Goal: Task Accomplishment & Management: Manage account settings

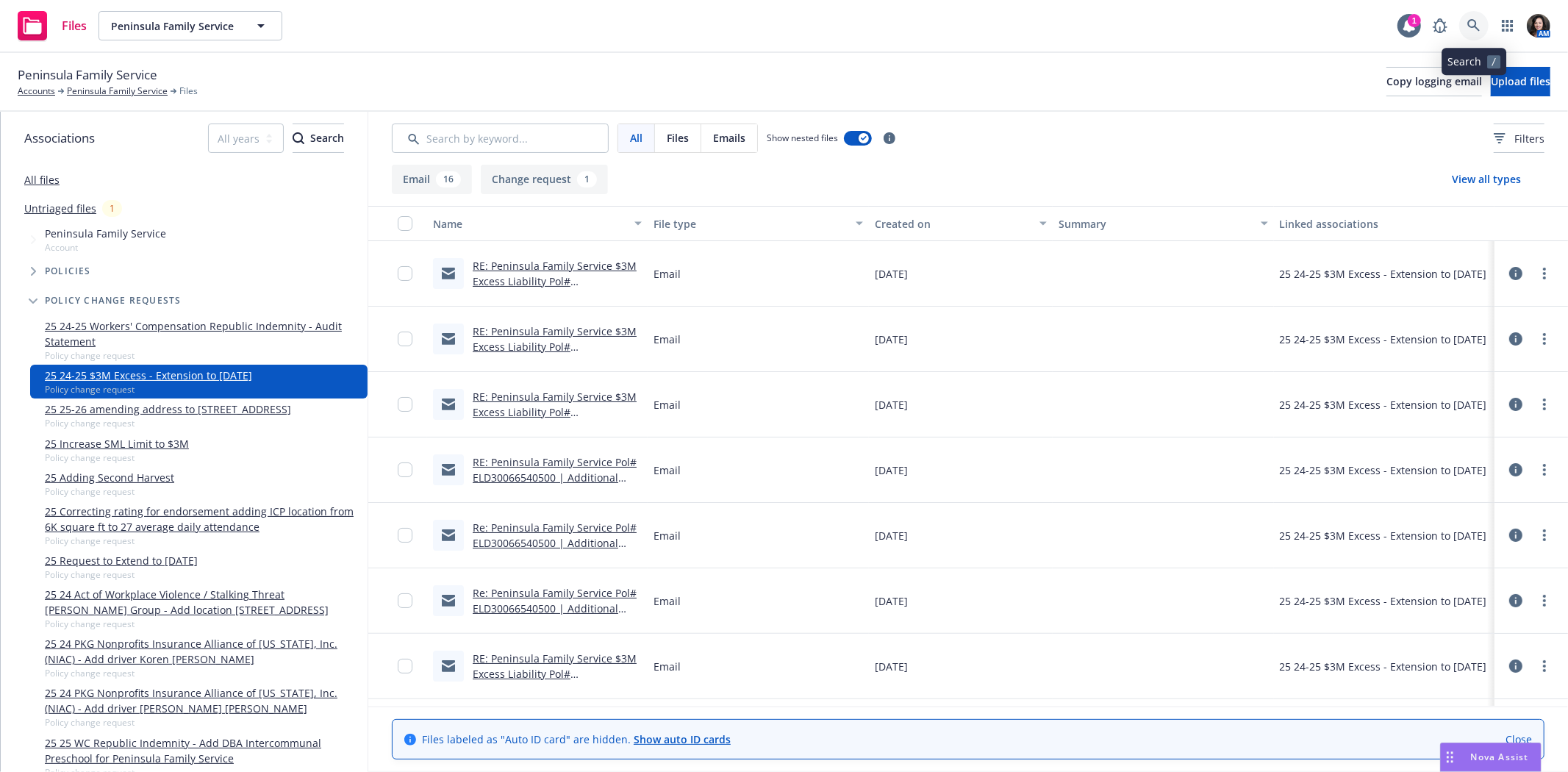
click at [1472, 19] on icon at bounding box center [1473, 26] width 13 height 13
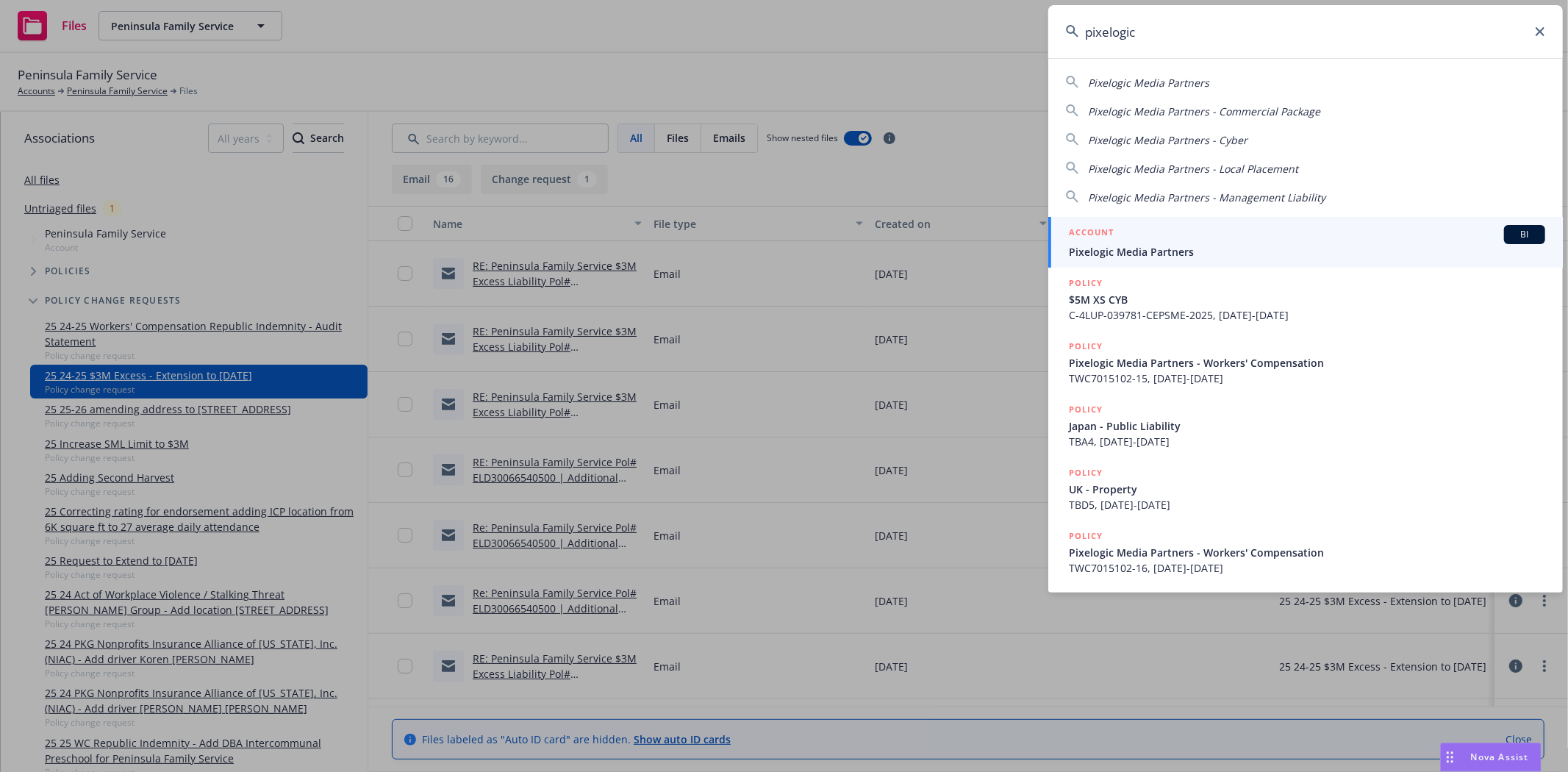
type input "pixelogic"
click at [1070, 243] on h5 "ACCOUNT" at bounding box center [1091, 234] width 45 height 18
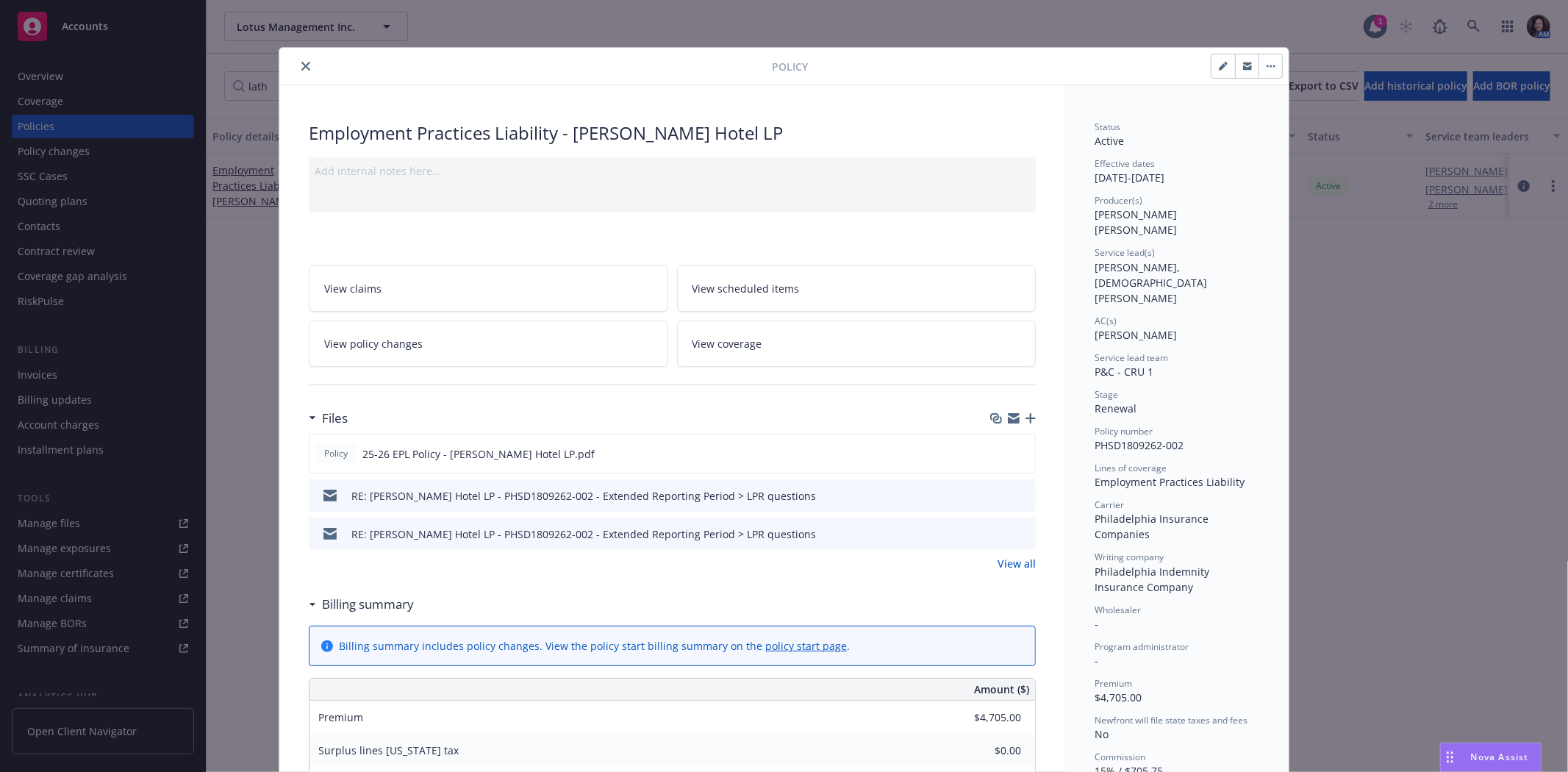
click at [301, 66] on icon "close" at bounding box center [306, 66] width 9 height 9
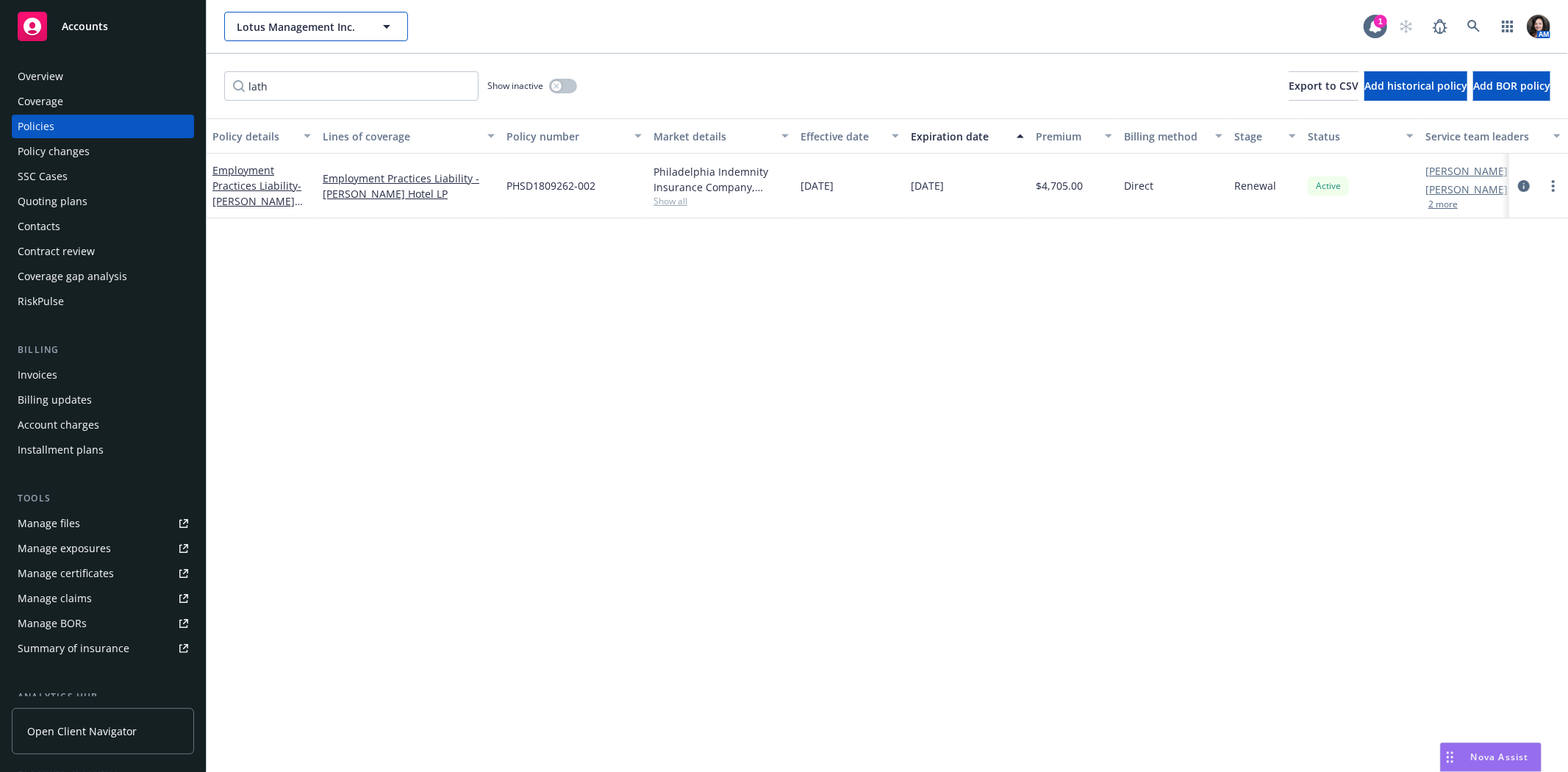
click at [280, 23] on span "Lotus Management Inc." at bounding box center [300, 27] width 127 height 16
type input "the harker school"
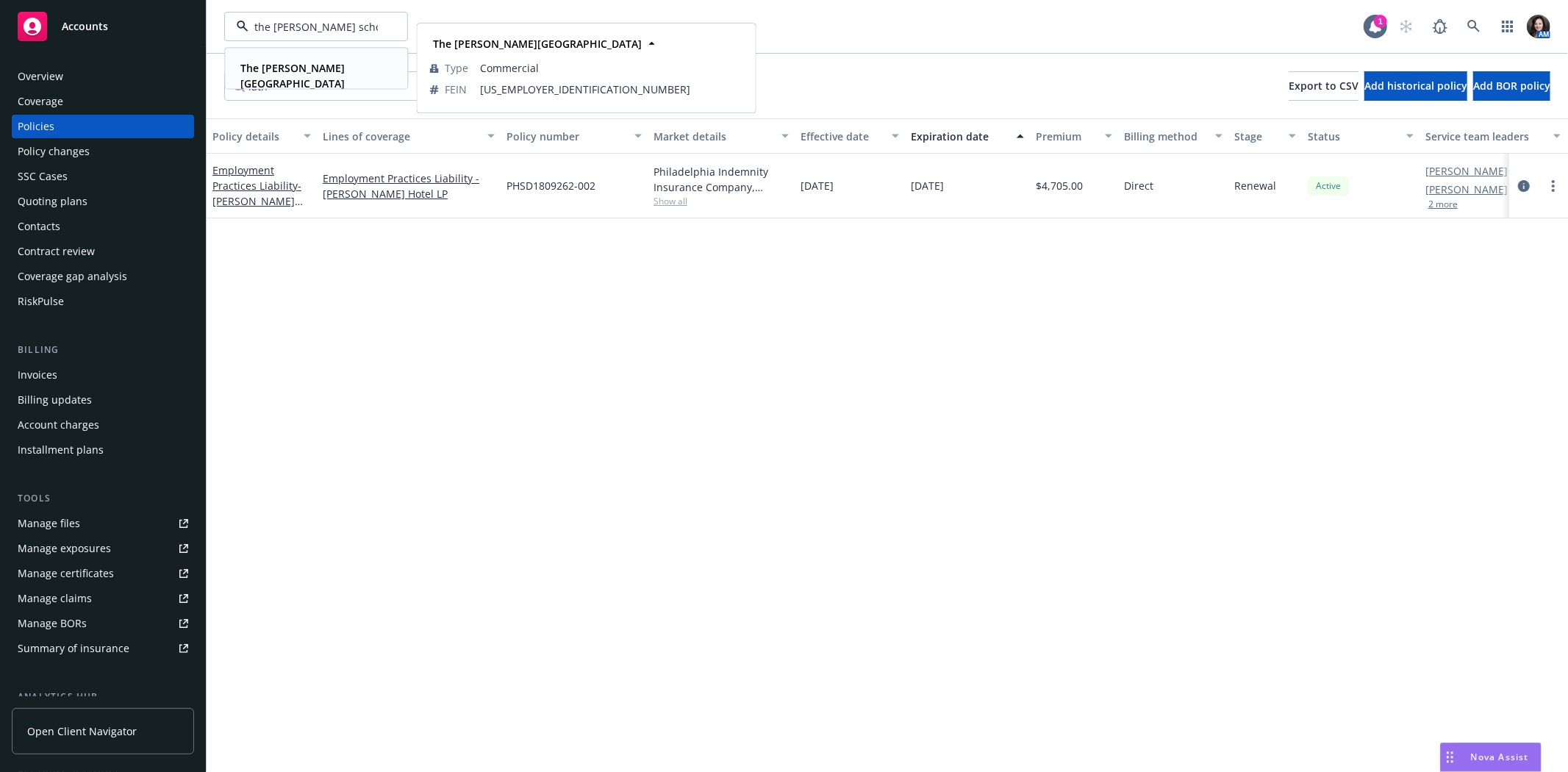
click at [311, 70] on strong "The Harker School" at bounding box center [292, 76] width 104 height 30
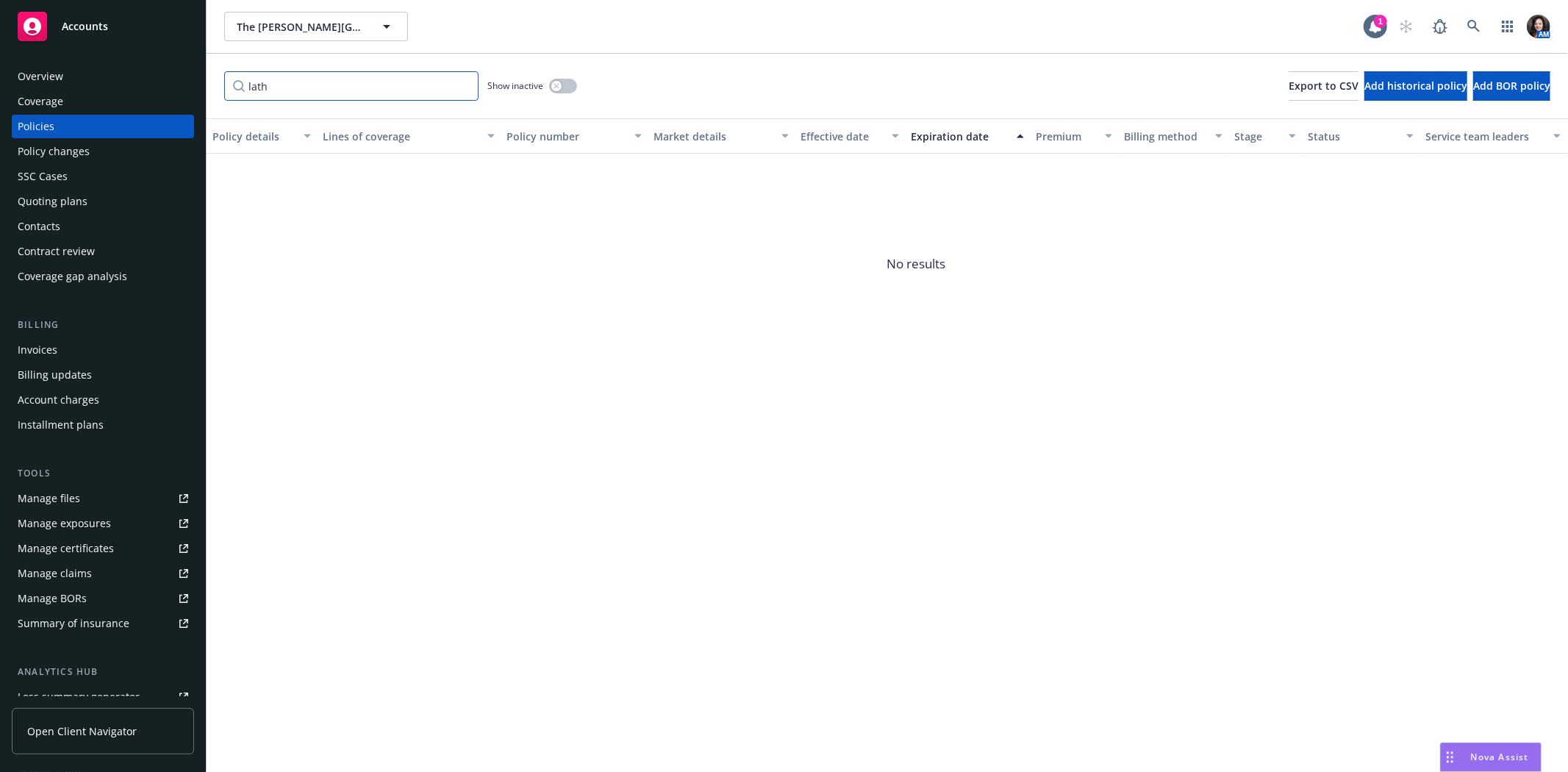
drag, startPoint x: 325, startPoint y: 86, endPoint x: 169, endPoint y: 87, distance: 156.0
click at [169, 87] on div "Accounts Overview Coverage Policies Policy changes SSC Cases Quoting plans Cont…" at bounding box center [784, 386] width 1568 height 772
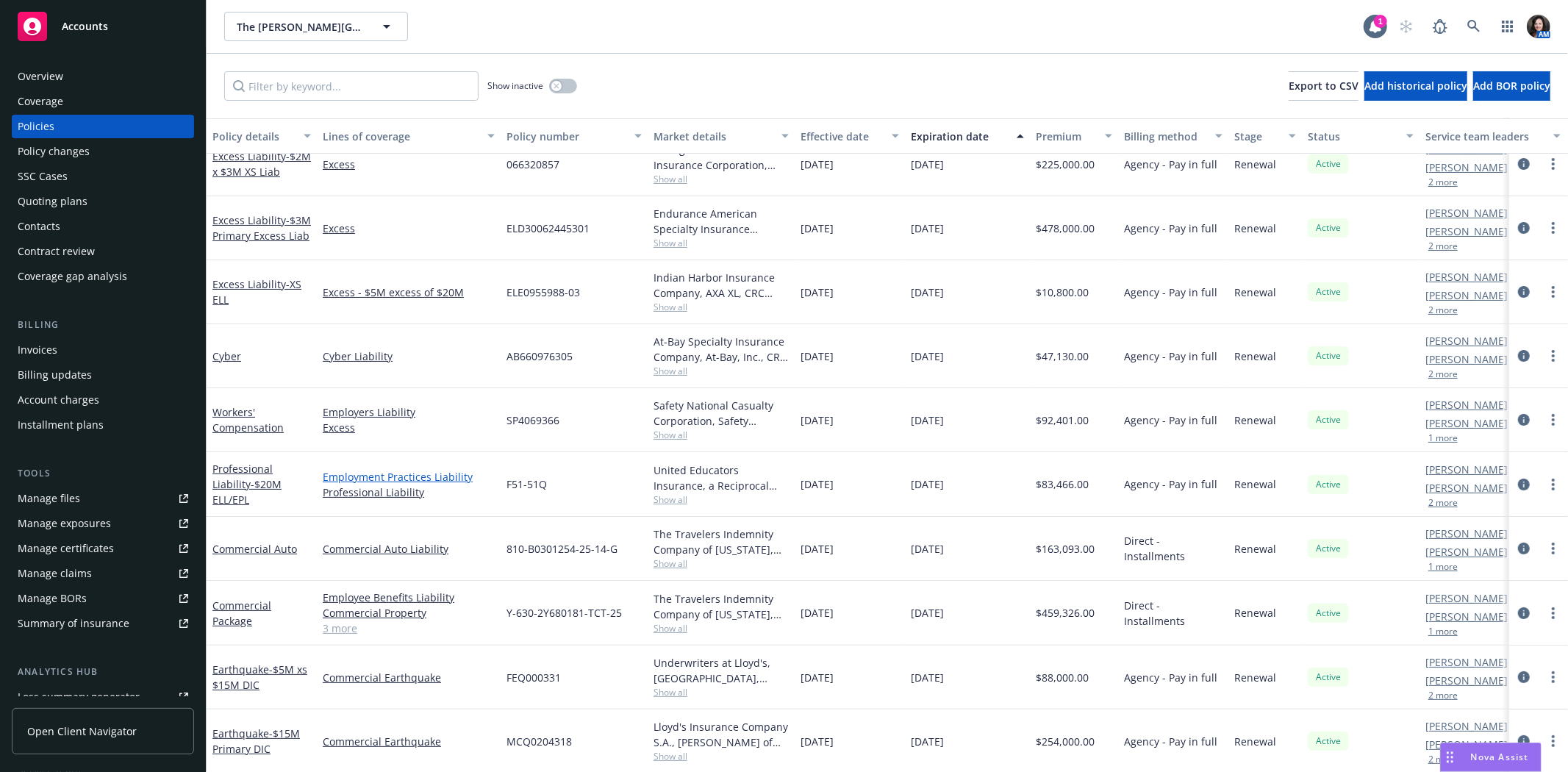
scroll to position [163, 0]
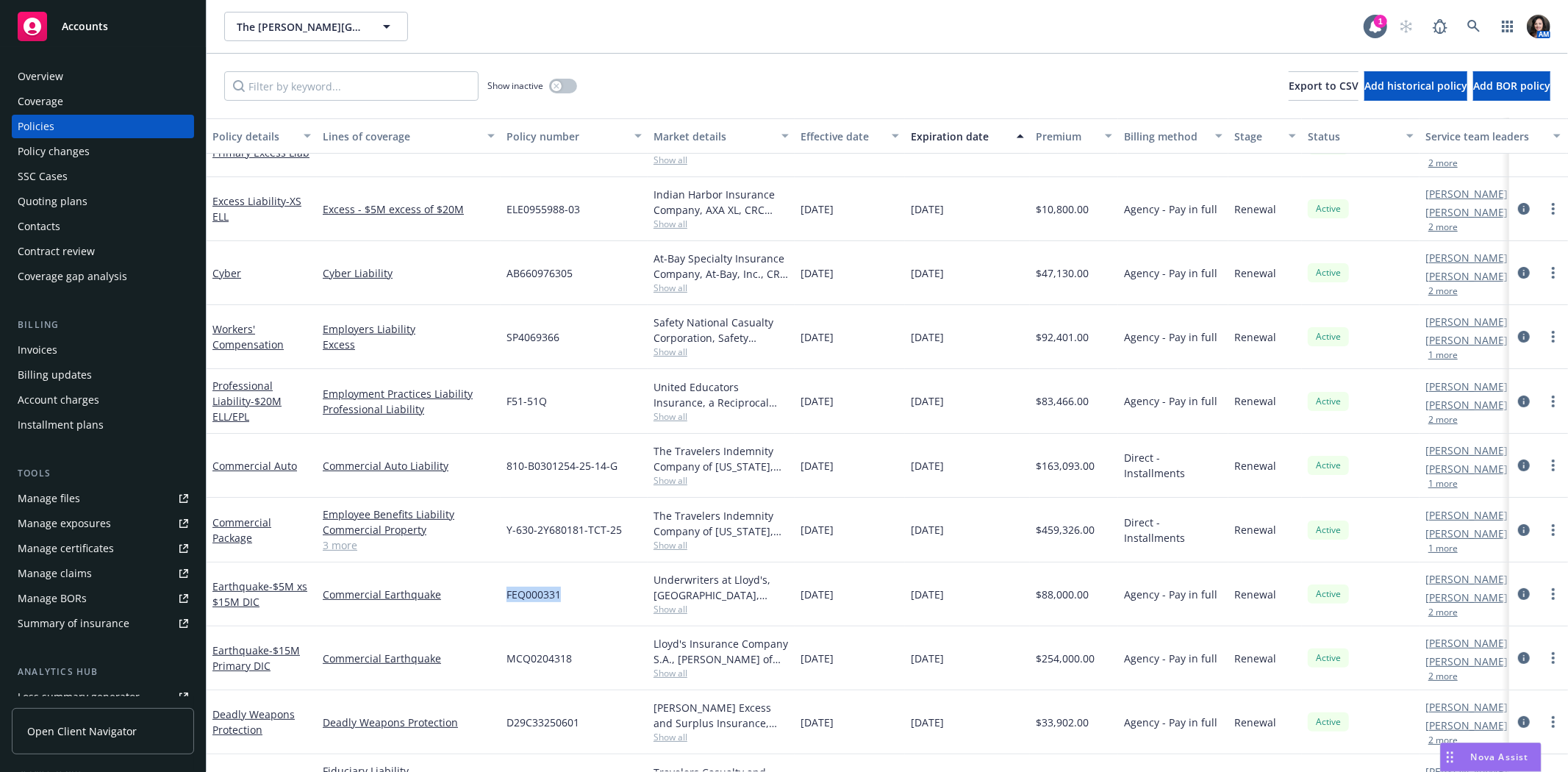
drag, startPoint x: 502, startPoint y: 594, endPoint x: 578, endPoint y: 588, distance: 76.2
click at [578, 588] on div "Earthquake - $5M xs $15M DIC Commercial Earthquake FEQ000331 Underwriters at Ll…" at bounding box center [916, 594] width 1418 height 64
copy div "FEQ000331"
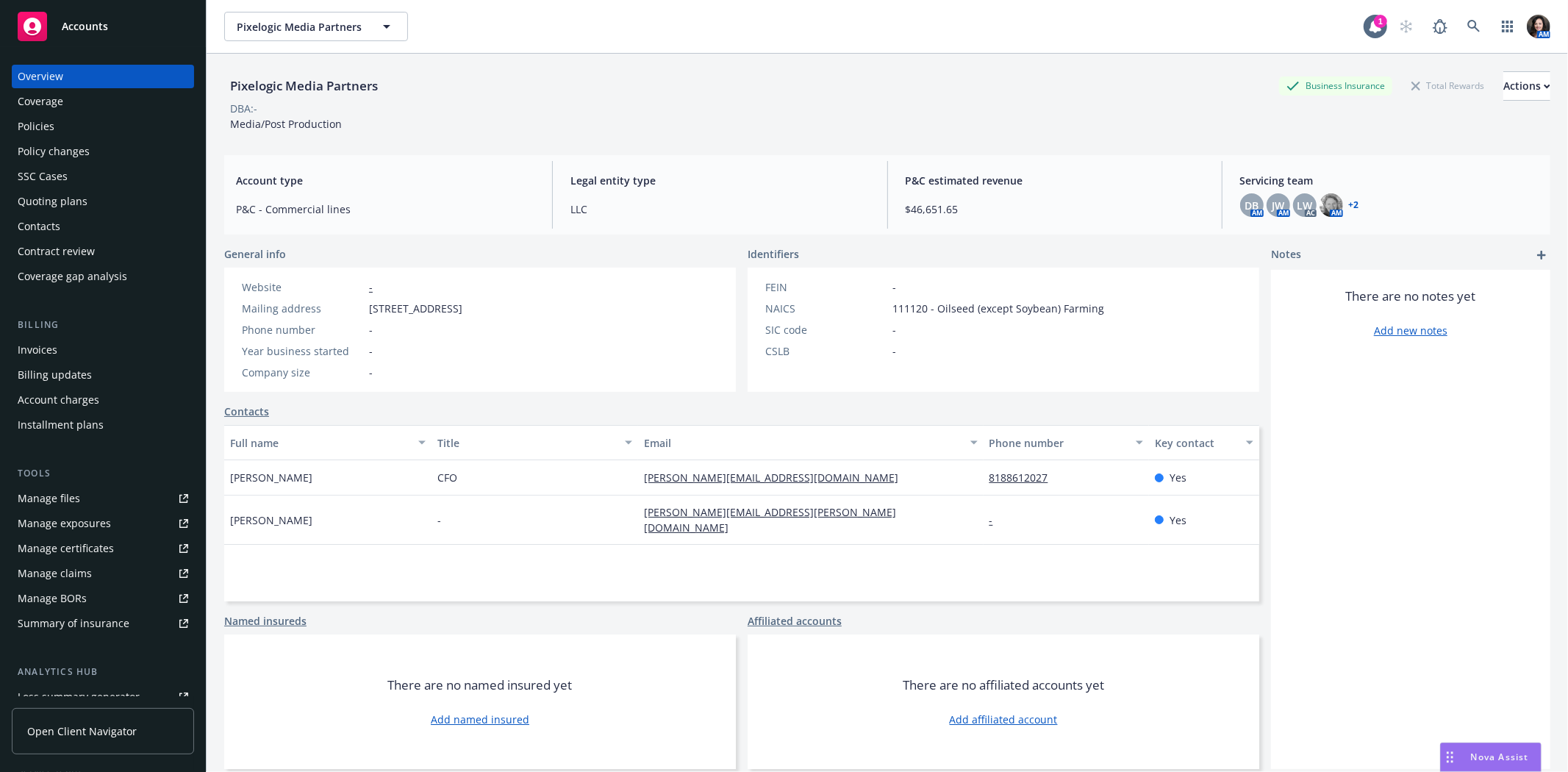
click at [82, 122] on div "Policies" at bounding box center [103, 126] width 171 height 23
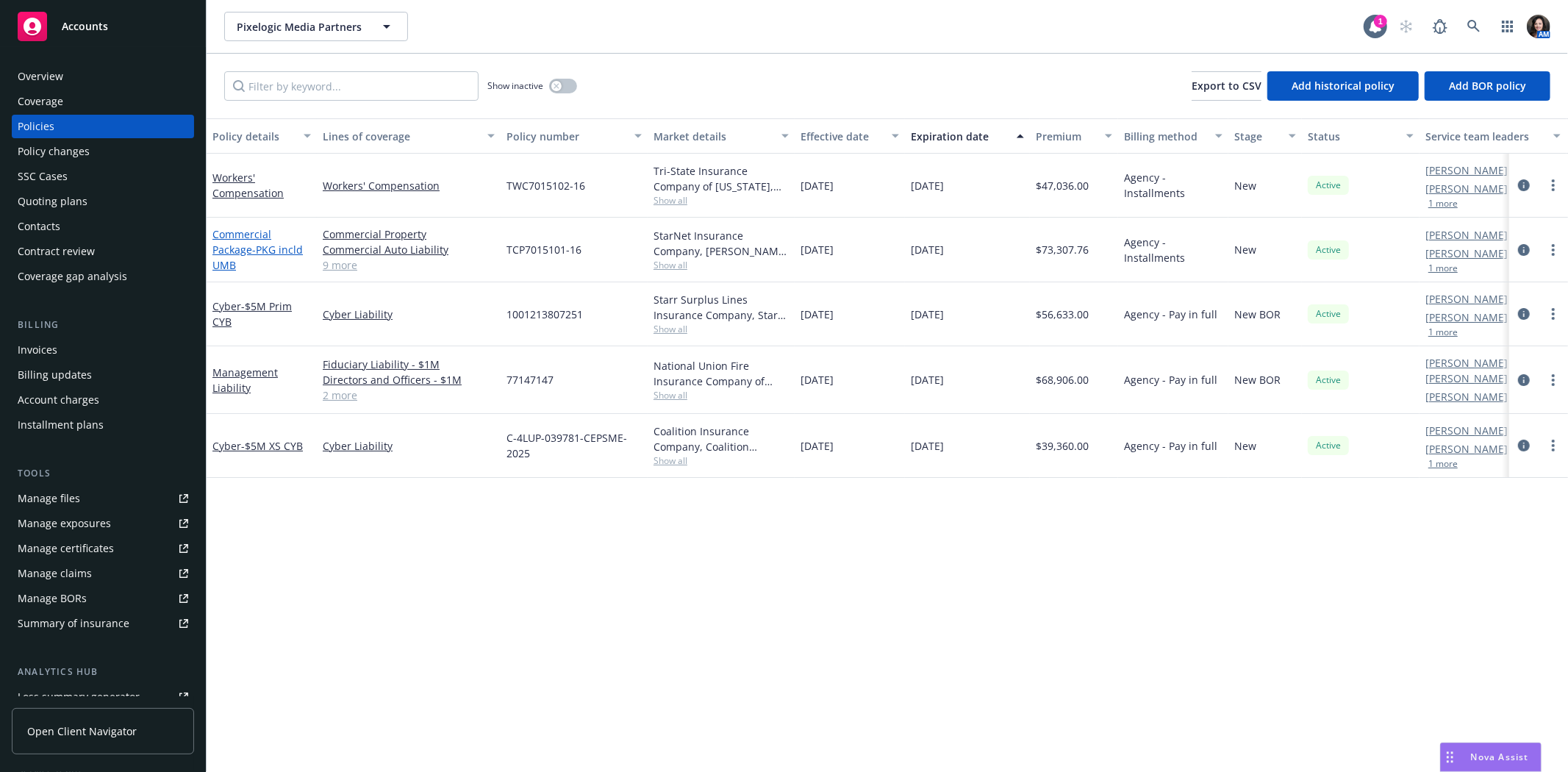
click at [222, 236] on link "Commercial Package - PKG incld UMB" at bounding box center [258, 249] width 90 height 45
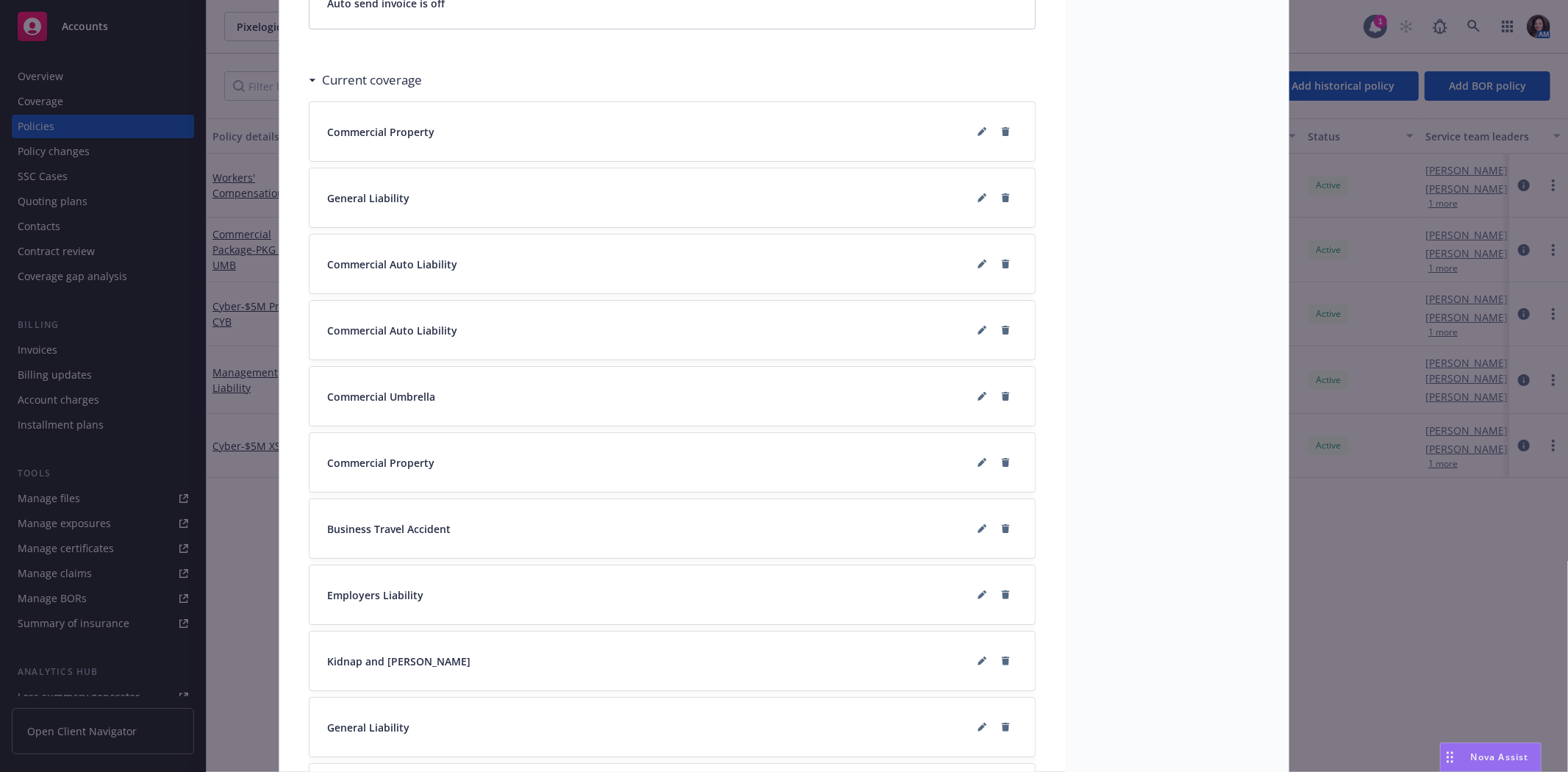
scroll to position [1715, 0]
click at [998, 321] on button at bounding box center [1005, 327] width 23 height 23
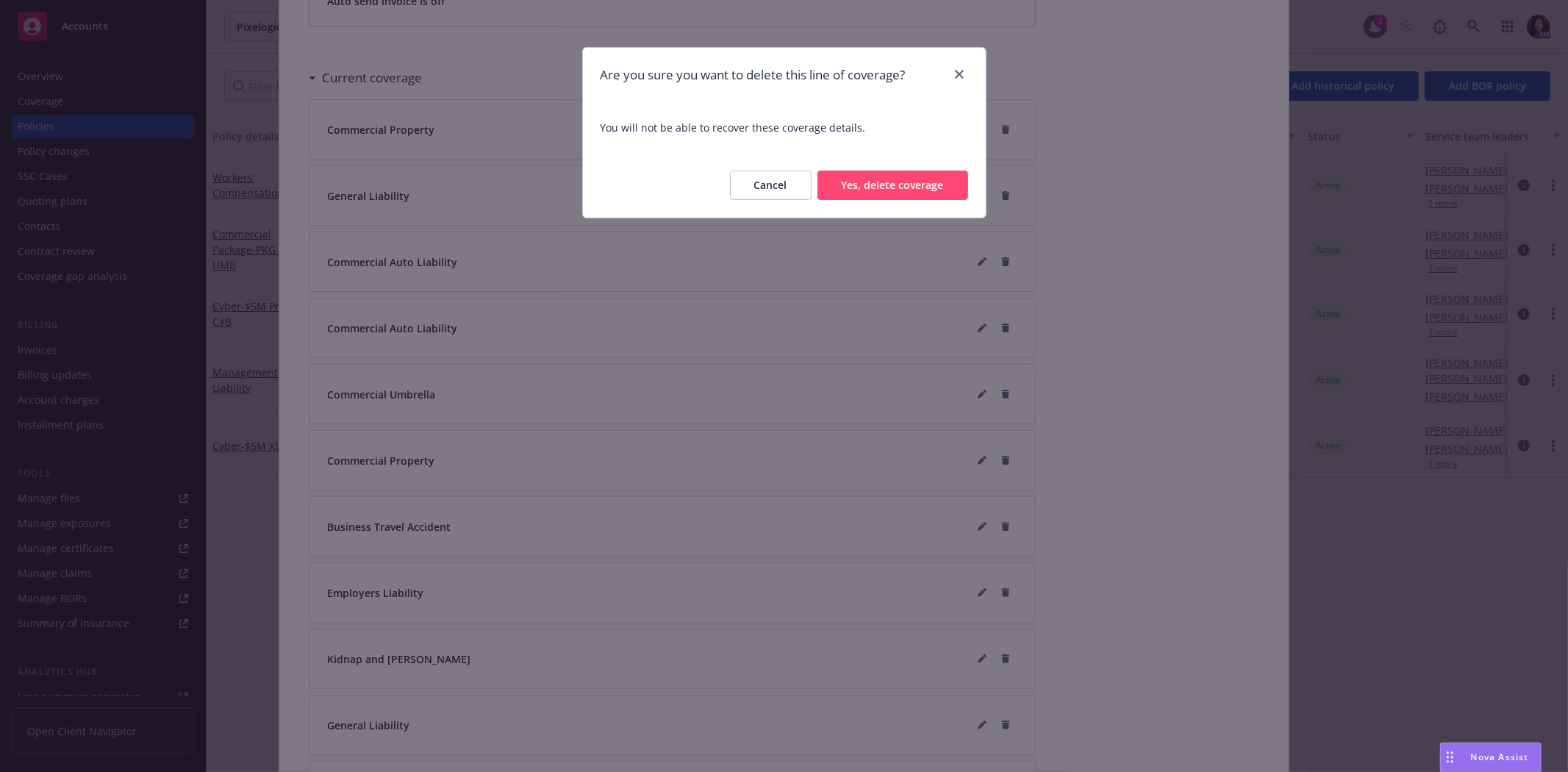
click at [894, 193] on button "Yes, delete coverage" at bounding box center [892, 186] width 151 height 30
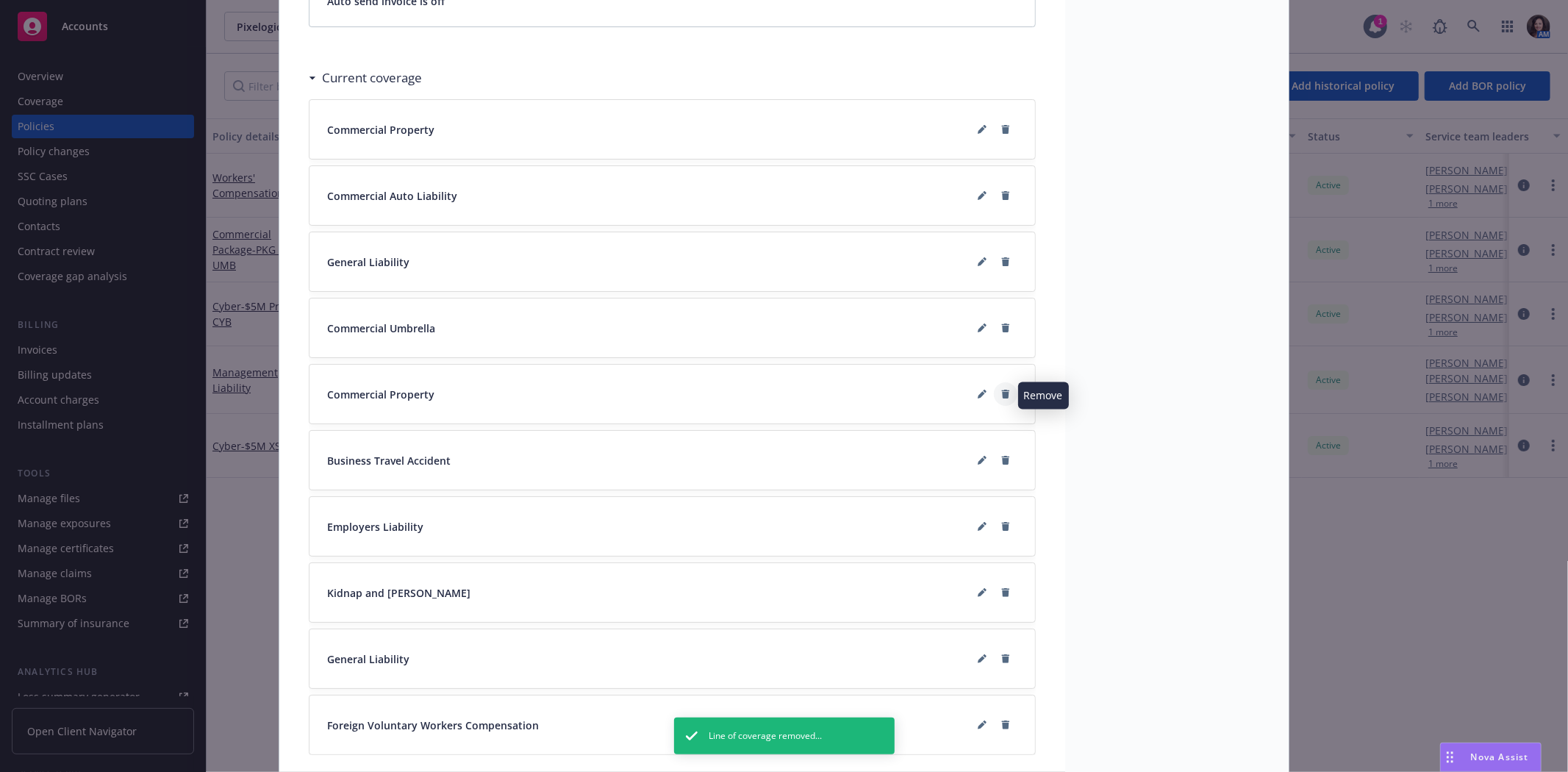
click at [1002, 398] on icon at bounding box center [1006, 394] width 8 height 9
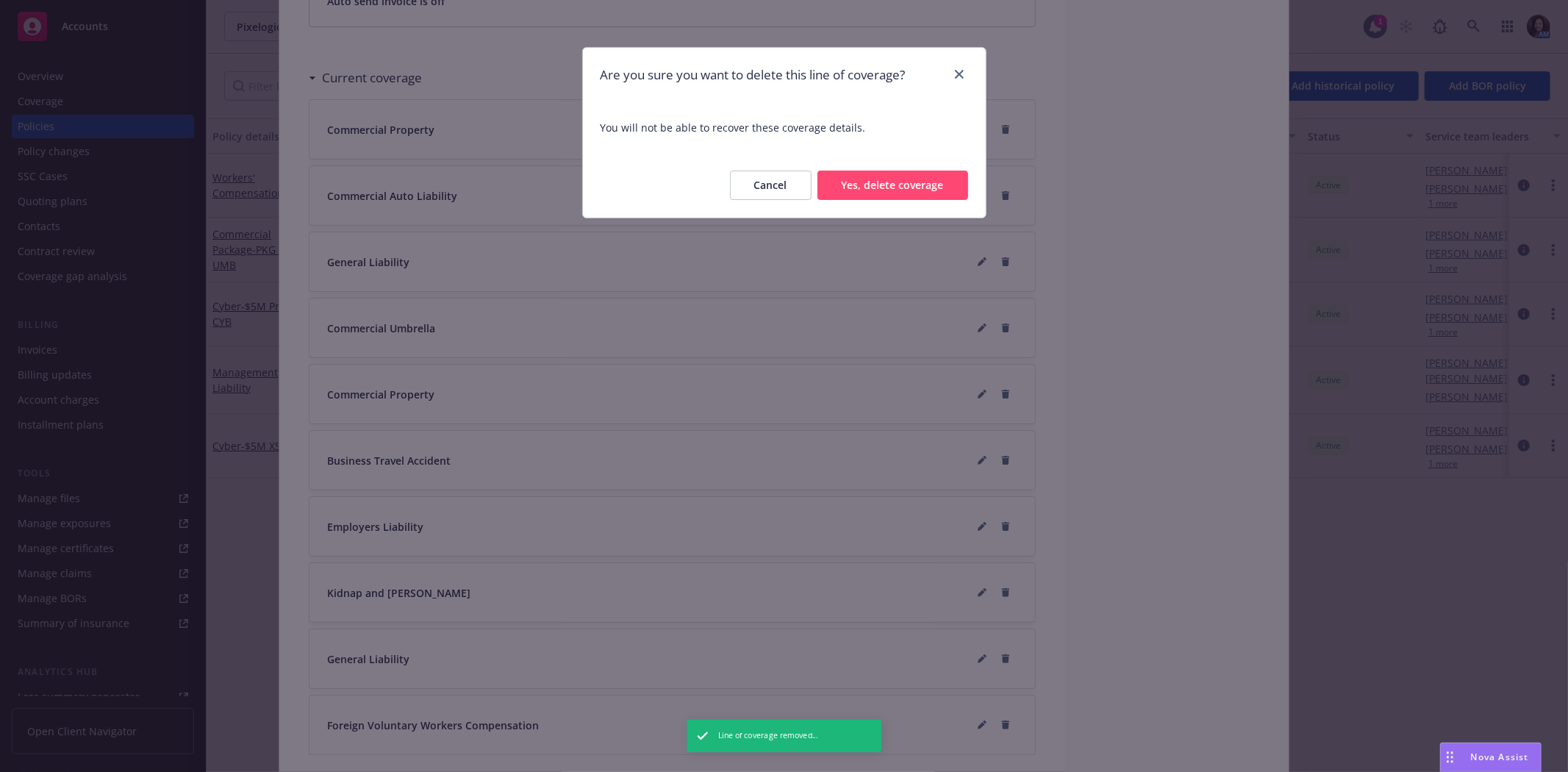
click at [862, 192] on button "Yes, delete coverage" at bounding box center [892, 186] width 151 height 30
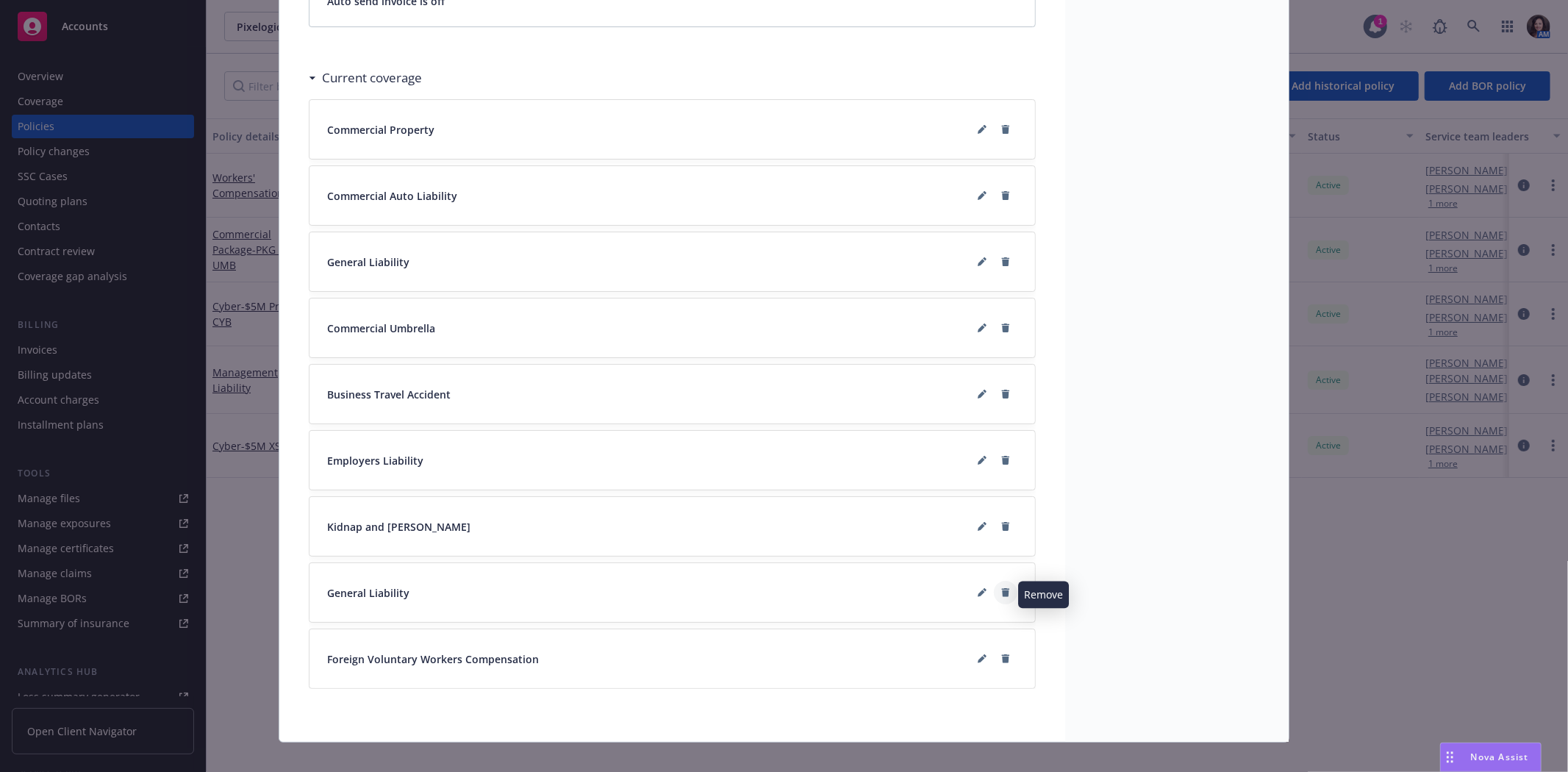
click at [1002, 597] on icon at bounding box center [1006, 593] width 8 height 9
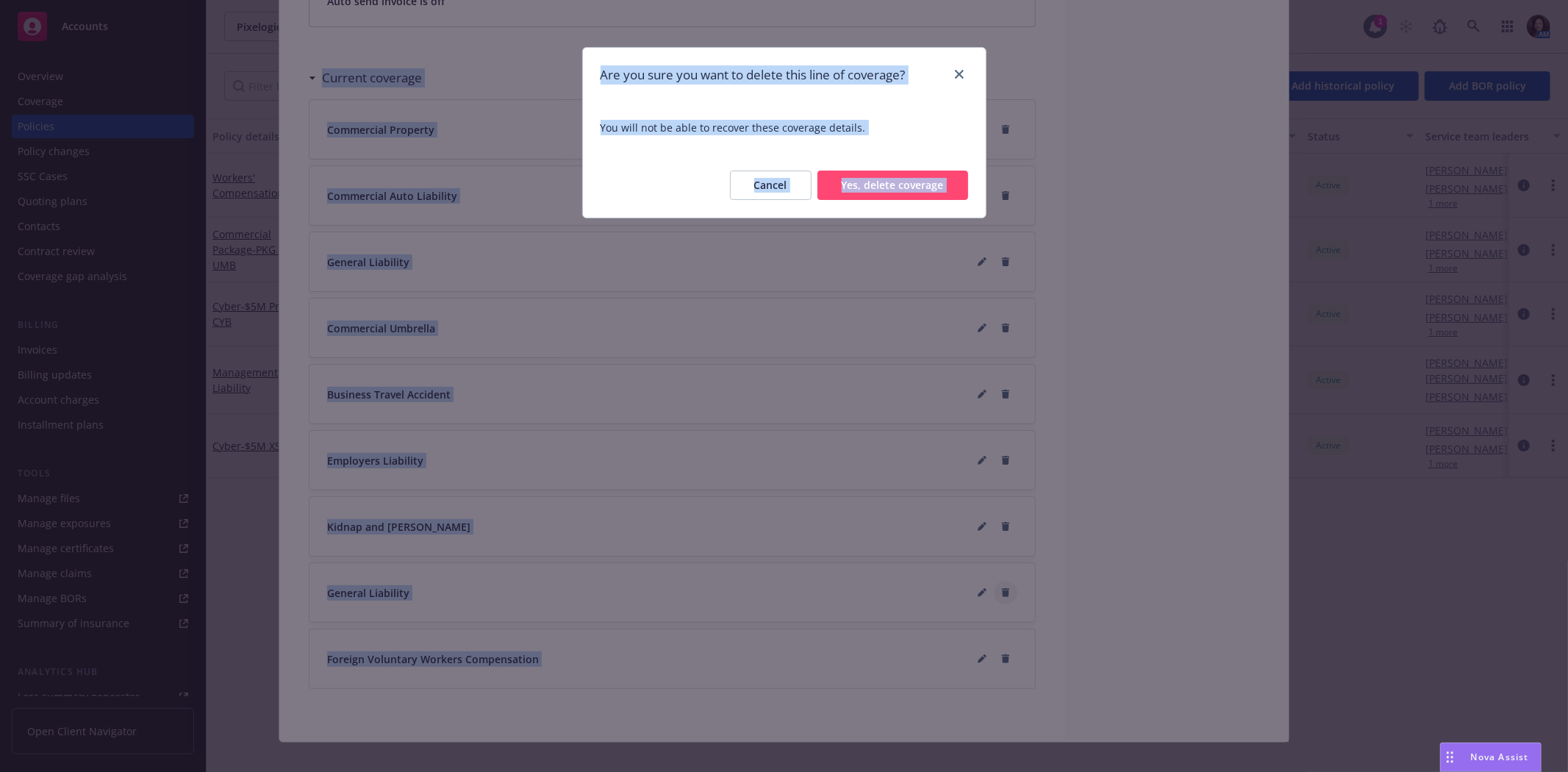
click at [1002, 597] on div "Are you sure you want to delete this line of coverage? You will not be able to …" at bounding box center [784, 386] width 1568 height 772
click at [878, 186] on button "Yes, delete coverage" at bounding box center [892, 186] width 151 height 30
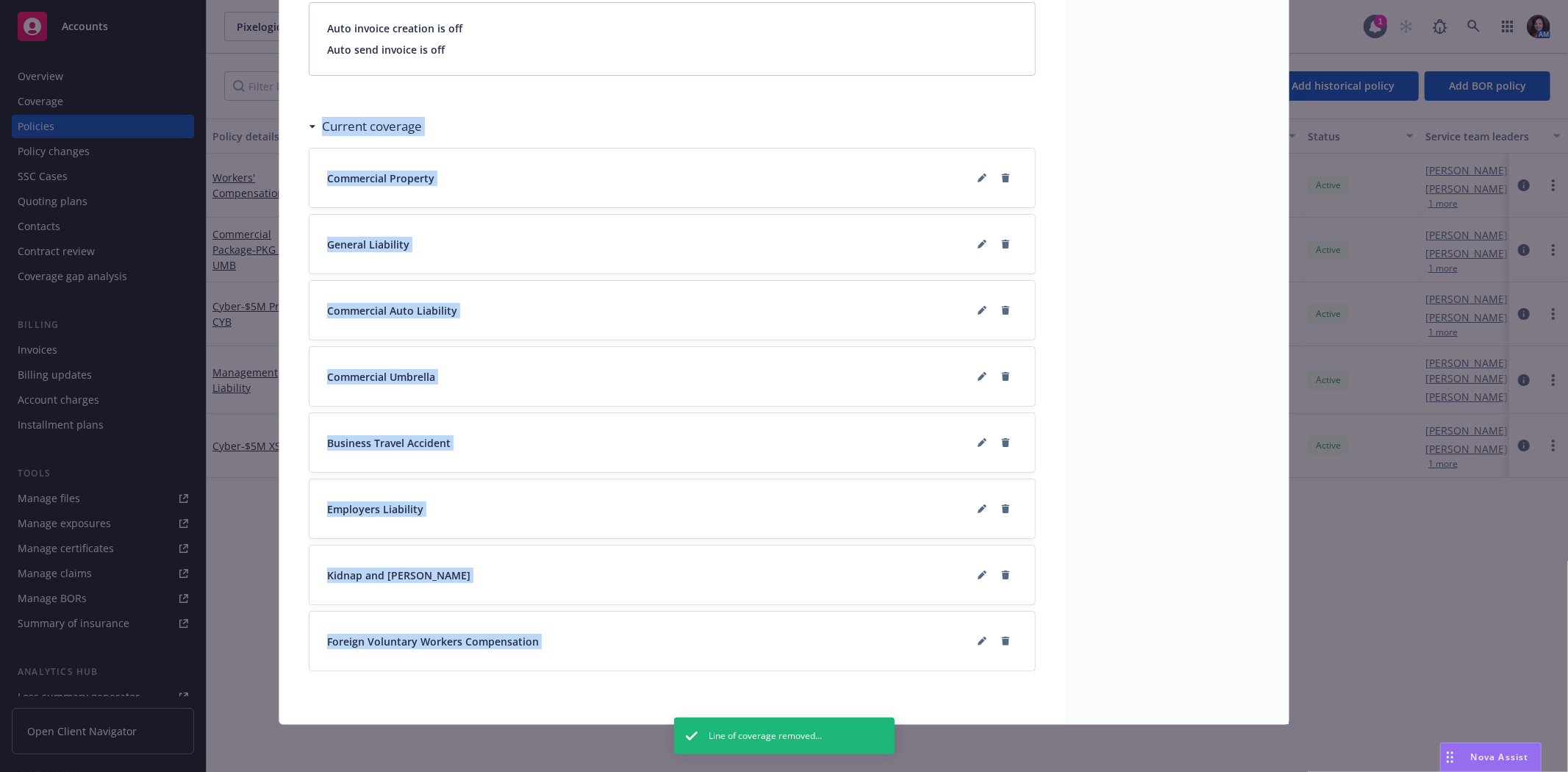
scroll to position [1669, 0]
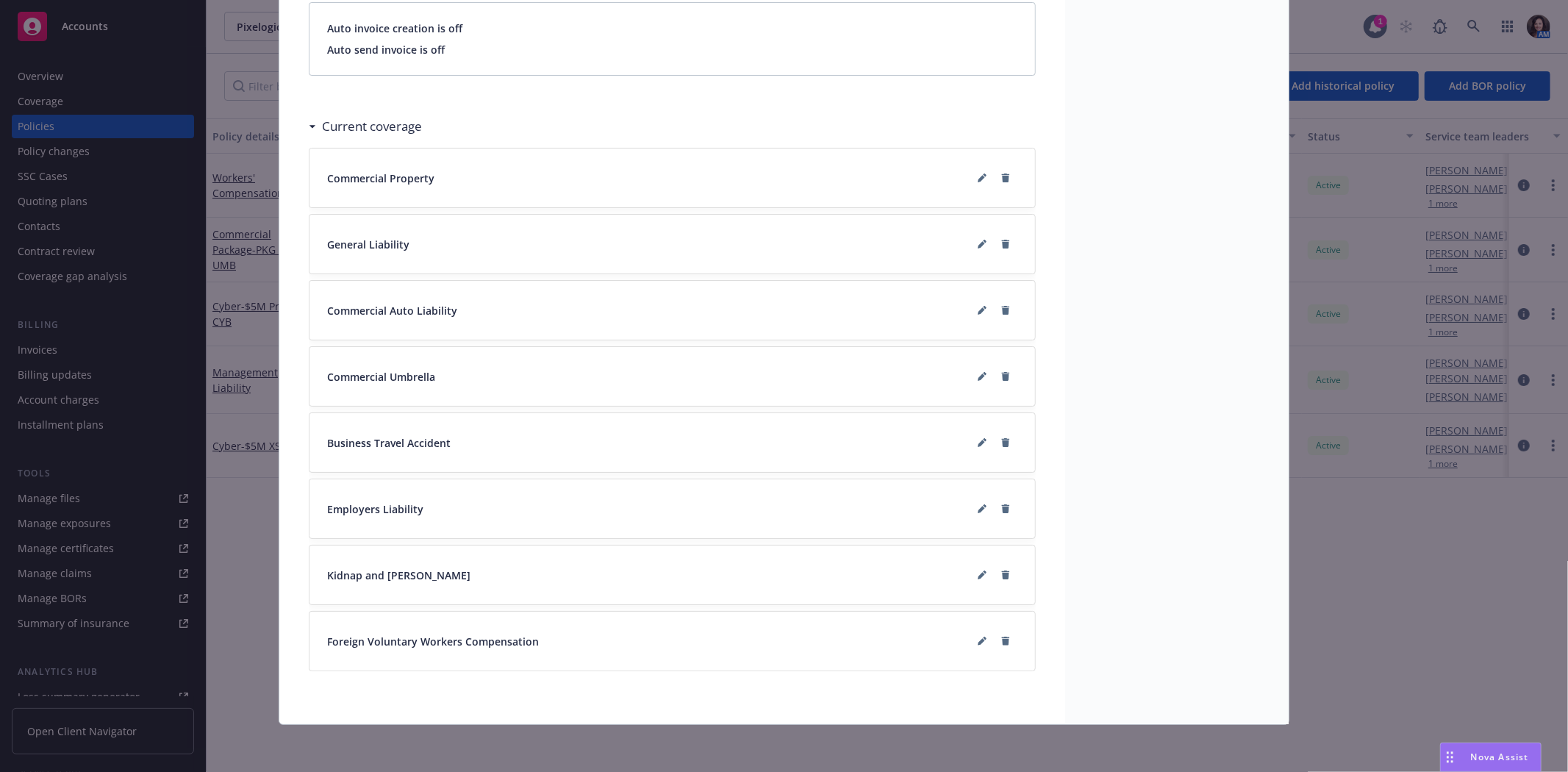
click at [560, 163] on div "Commercial Property" at bounding box center [671, 178] width 725 height 59
click at [977, 174] on icon at bounding box center [982, 178] width 9 height 9
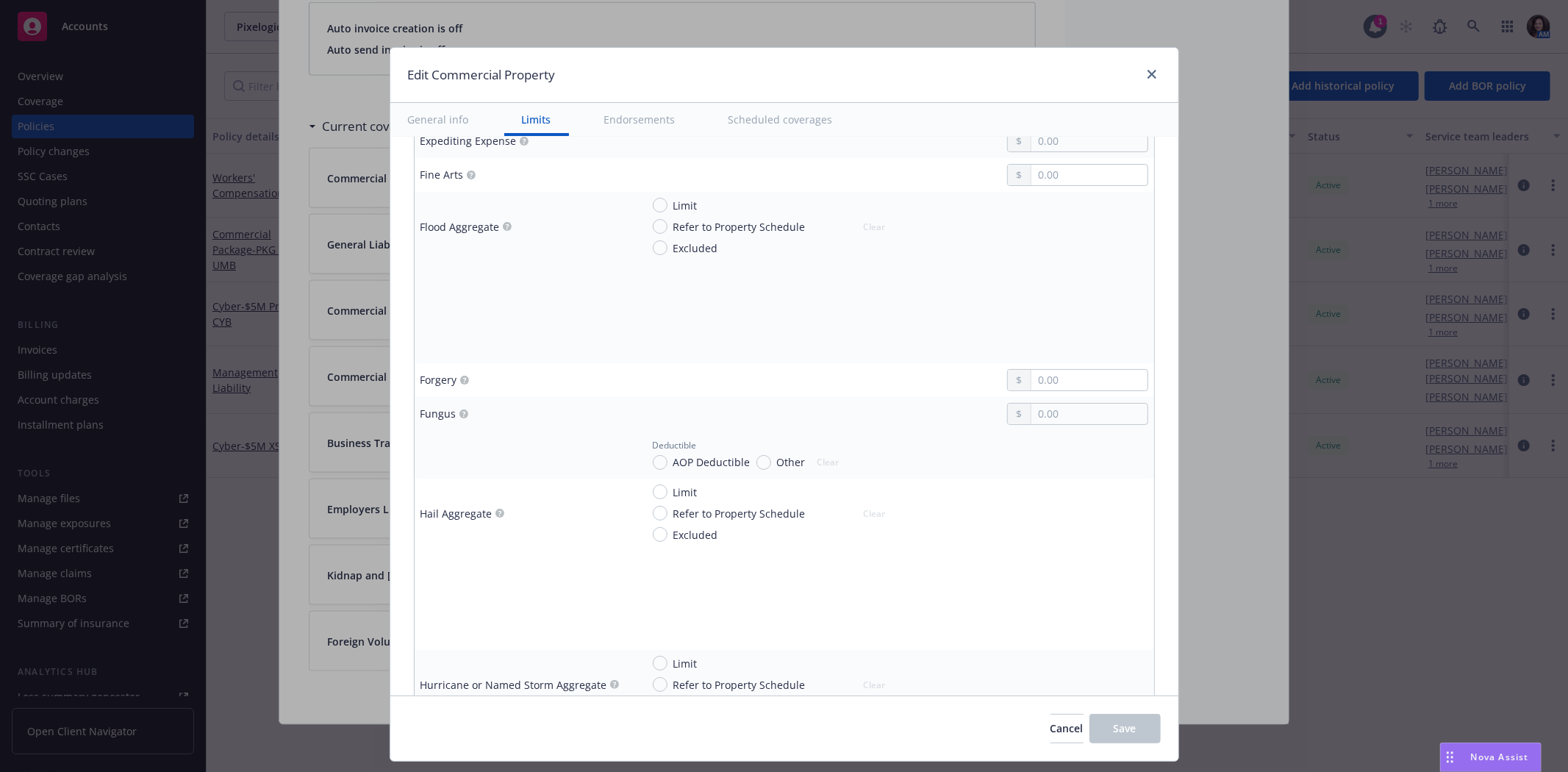
scroll to position [2368, 0]
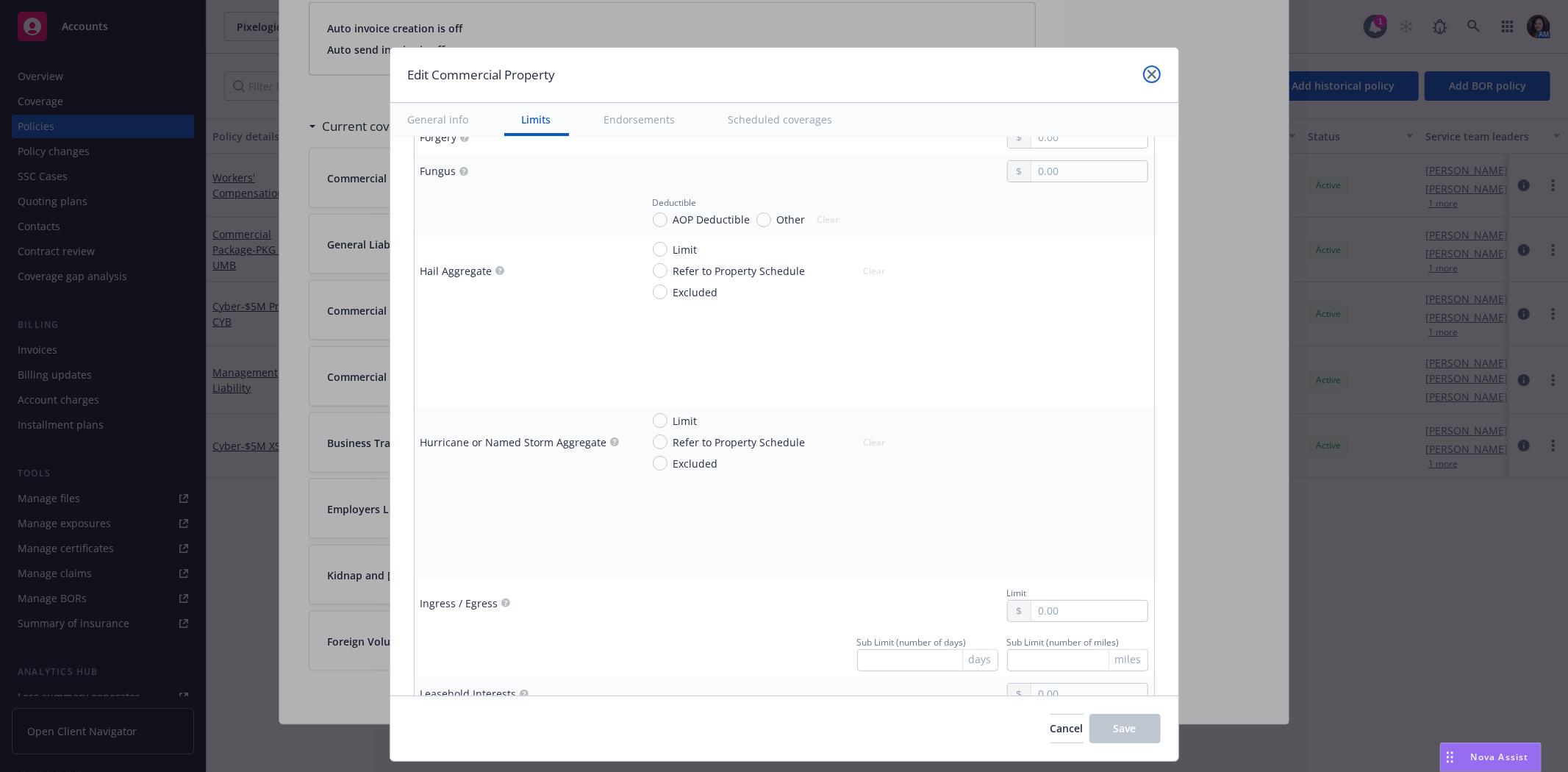
click at [1147, 70] on icon "close" at bounding box center [1152, 75] width 9 height 9
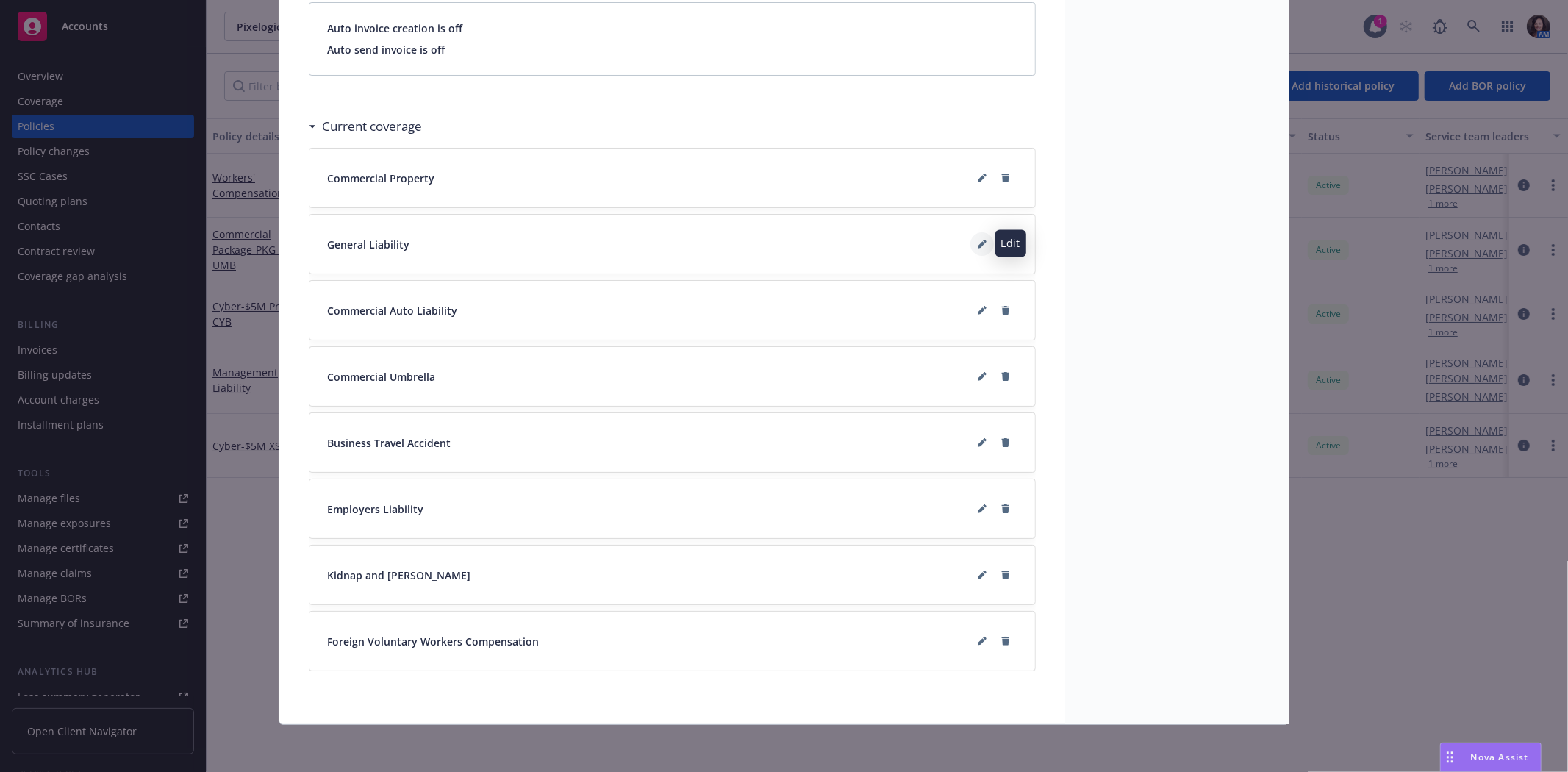
click at [971, 243] on button at bounding box center [982, 243] width 23 height 23
